Goal: Task Accomplishment & Management: Complete application form

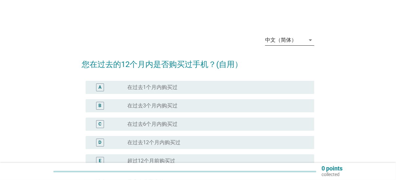
click at [313, 39] on icon "arrow_drop_down" at bounding box center [311, 40] width 8 height 8
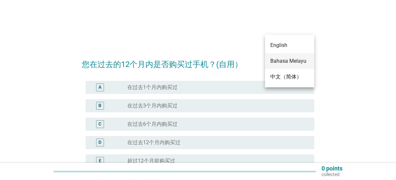
click at [294, 61] on div "Bahasa Melayu" at bounding box center [290, 61] width 39 height 8
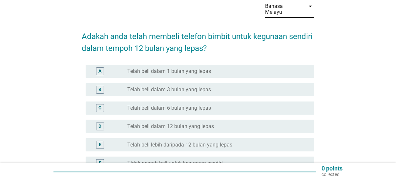
scroll to position [34, 0]
click at [106, 104] on div "C" at bounding box center [100, 108] width 18 height 8
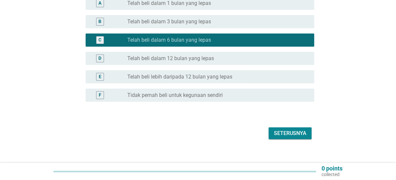
scroll to position [102, 0]
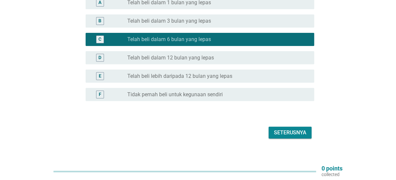
click at [290, 129] on div "Seterusnya" at bounding box center [290, 133] width 33 height 8
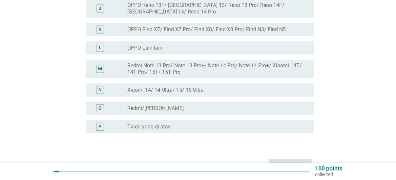
scroll to position [273, 0]
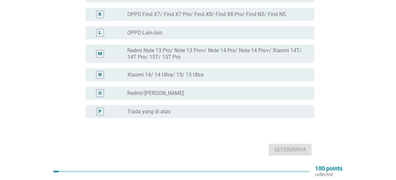
click at [158, 108] on label "Tiada yang di atas" at bounding box center [148, 111] width 43 height 7
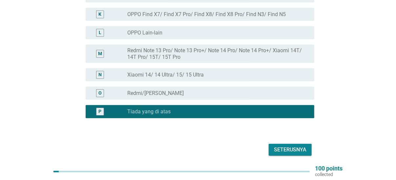
click at [306, 144] on button "Seterusnya" at bounding box center [290, 150] width 43 height 12
